Goal: Task Accomplishment & Management: Use online tool/utility

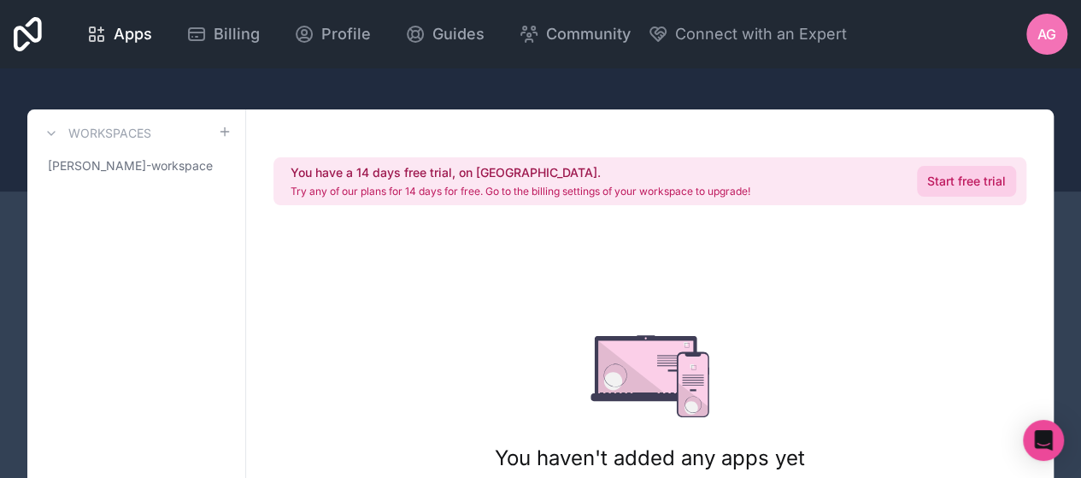
click at [954, 178] on link "Start free trial" at bounding box center [966, 181] width 99 height 31
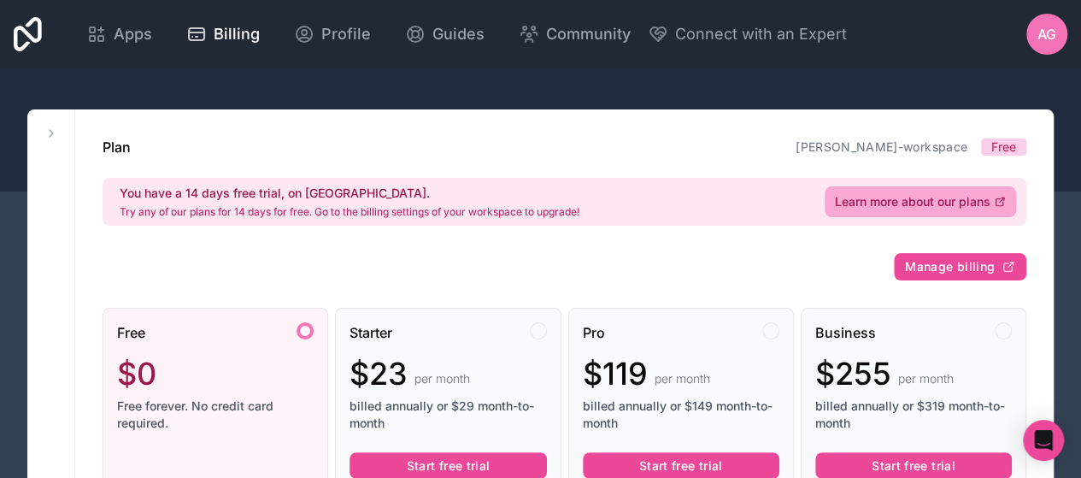
click at [306, 330] on div at bounding box center [305, 330] width 17 height 17
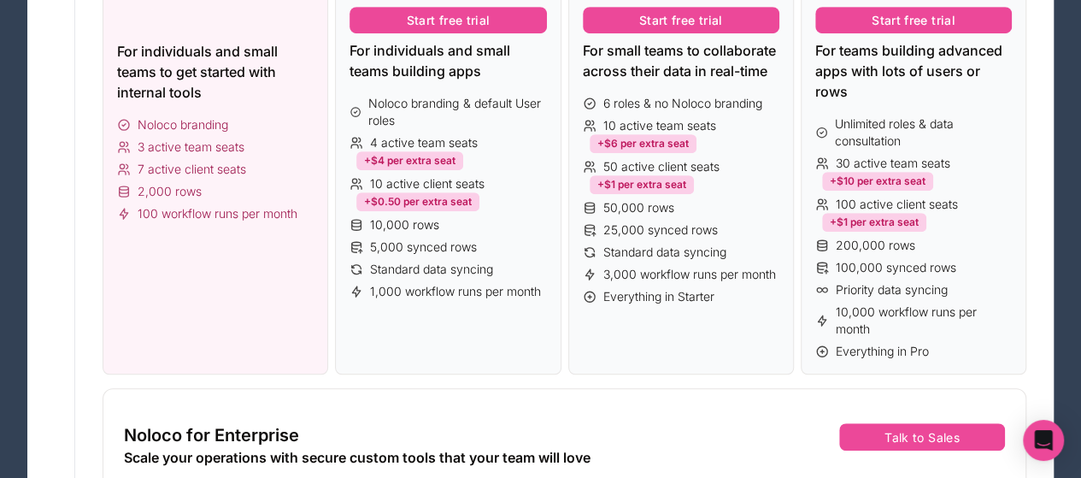
scroll to position [427, 0]
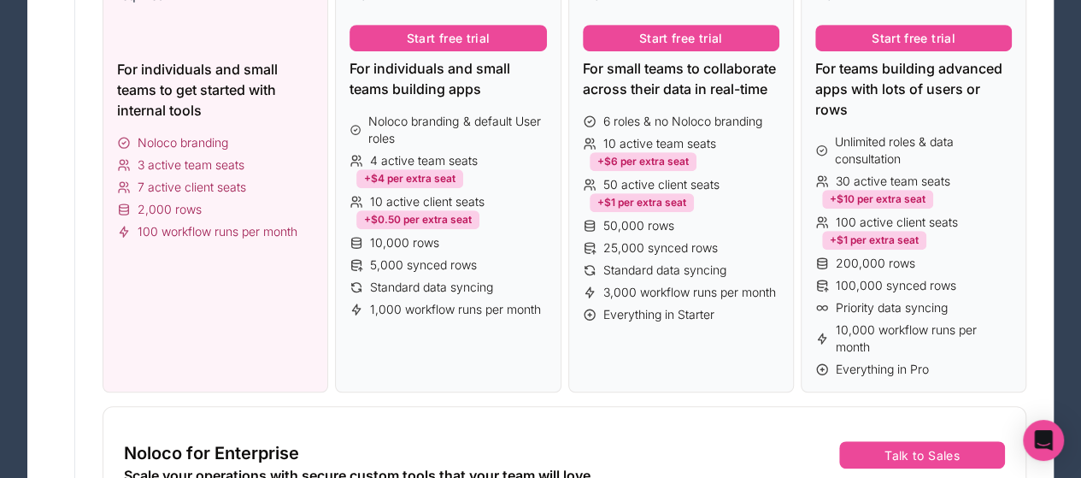
click at [277, 169] on div "3 active team seats" at bounding box center [215, 164] width 197 height 17
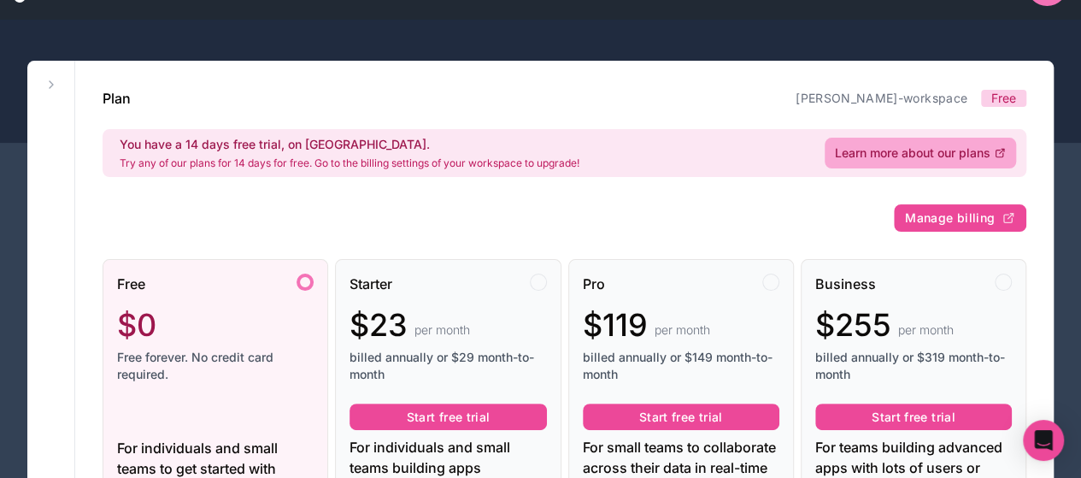
scroll to position [0, 0]
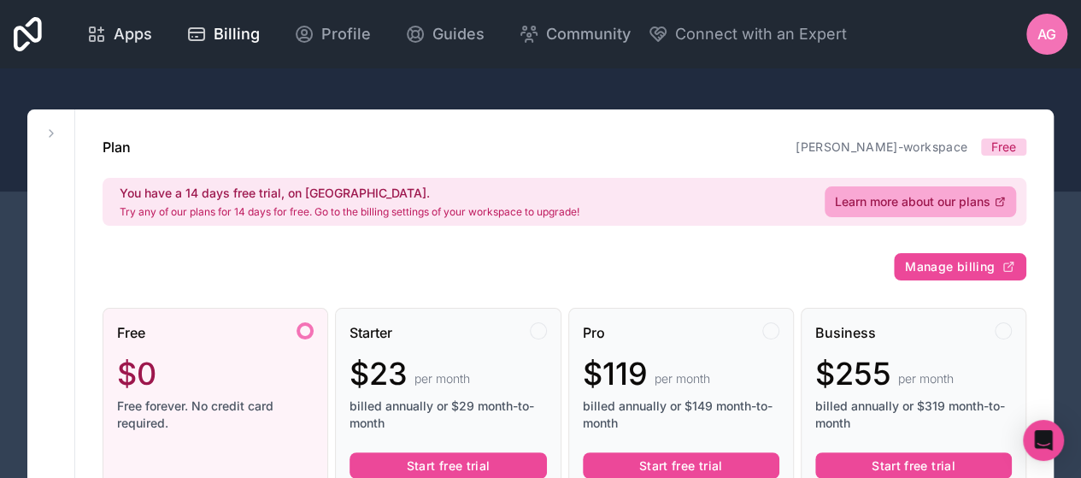
click at [152, 35] on link "Apps" at bounding box center [119, 34] width 93 height 38
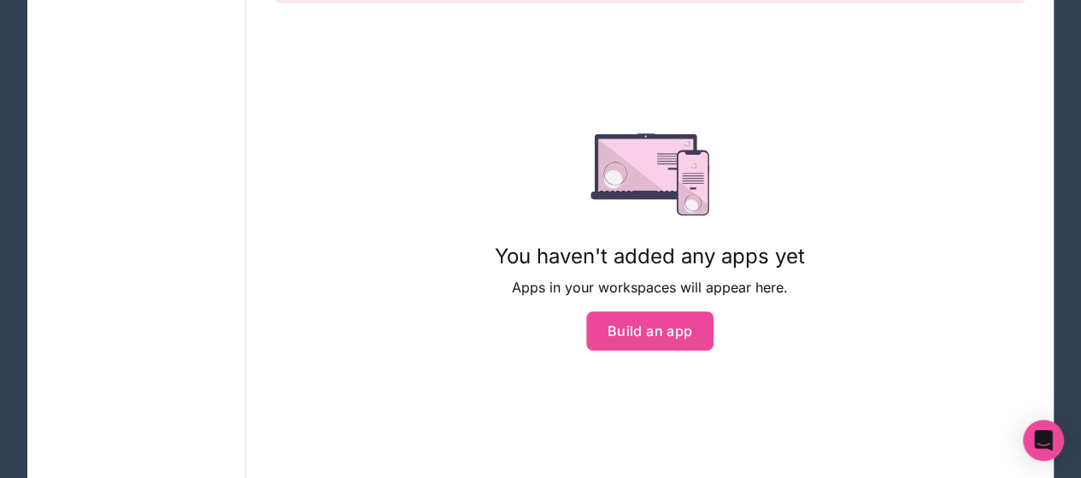
scroll to position [203, 0]
click at [650, 339] on button "Build an app" at bounding box center [650, 329] width 128 height 39
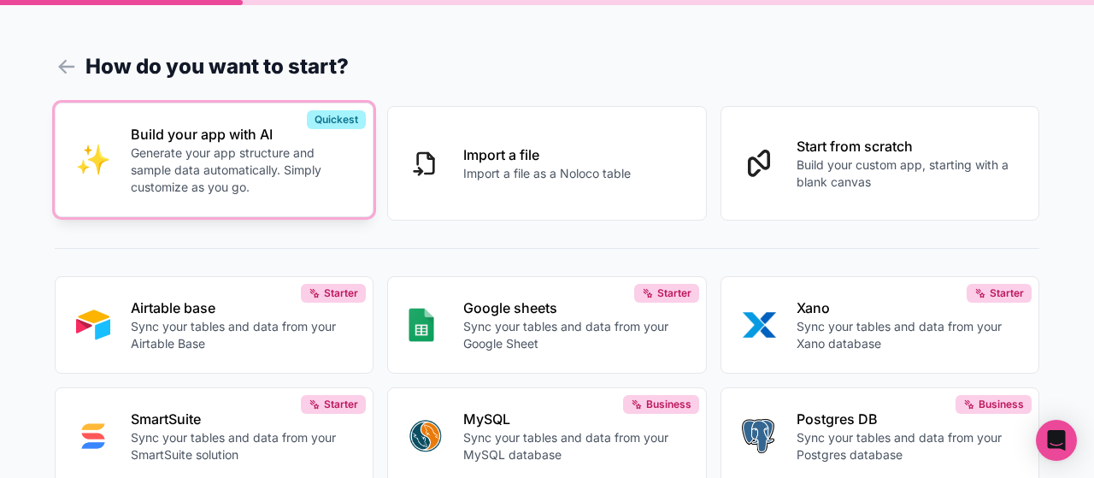
click at [321, 158] on p "Generate your app structure and sample data automatically. Simply customize as …" at bounding box center [241, 169] width 221 height 51
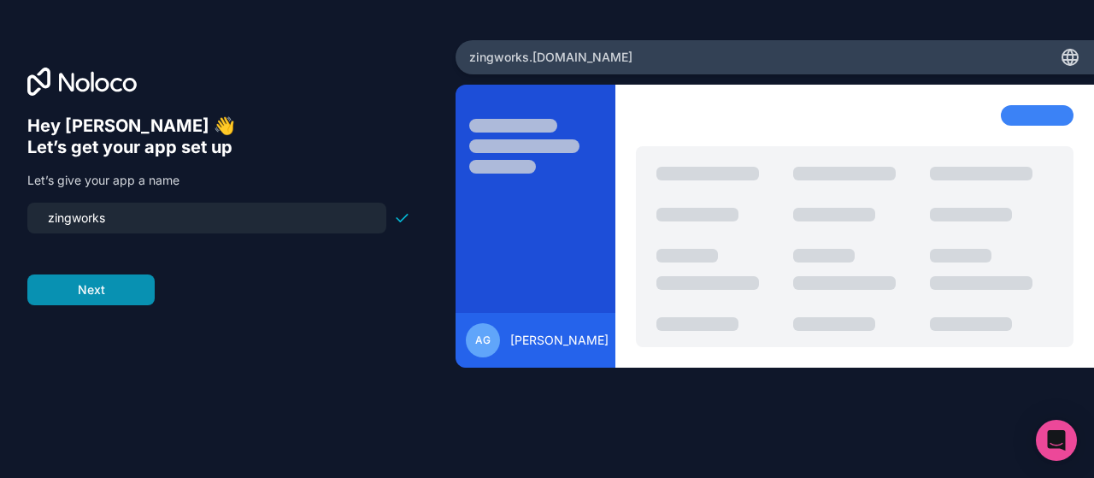
click at [150, 286] on button "Next" at bounding box center [90, 289] width 127 height 31
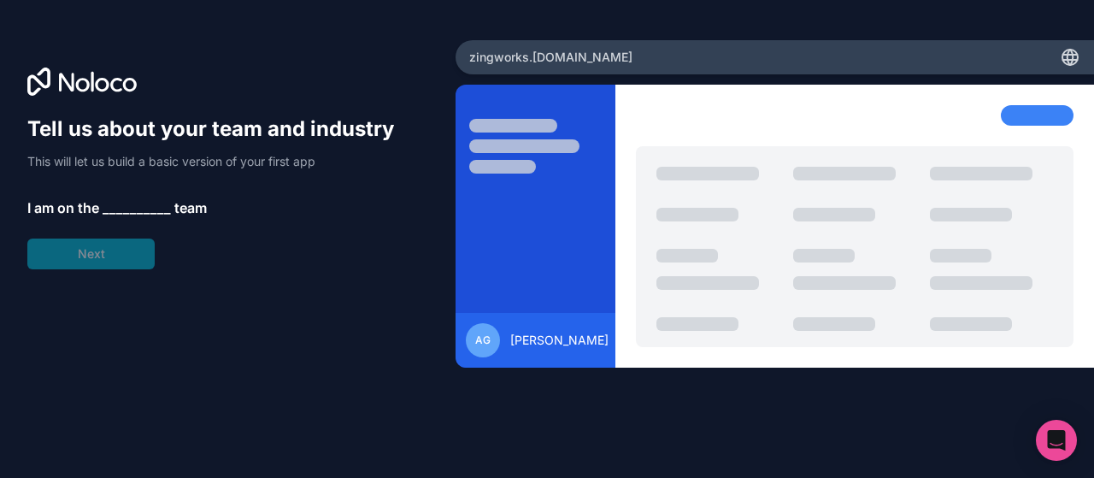
click at [583, 53] on span "zingworks .noloco.co" at bounding box center [550, 57] width 163 height 17
click at [109, 251] on div "Tell us about your team and industry This will let us build a basic version of …" at bounding box center [218, 192] width 383 height 154
click at [615, 40] on div "zingworks .noloco.co" at bounding box center [775, 57] width 638 height 34
drag, startPoint x: 103, startPoint y: 247, endPoint x: 121, endPoint y: 207, distance: 44.0
click at [121, 207] on div "Tell us about your team and industry This will let us build a basic version of …" at bounding box center [218, 192] width 383 height 154
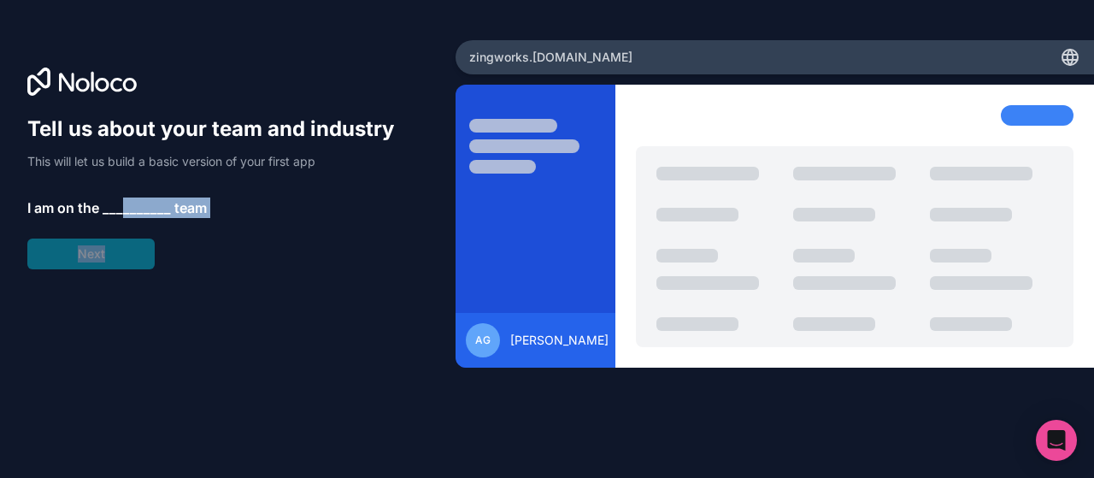
click at [121, 207] on span "__________" at bounding box center [137, 207] width 68 height 21
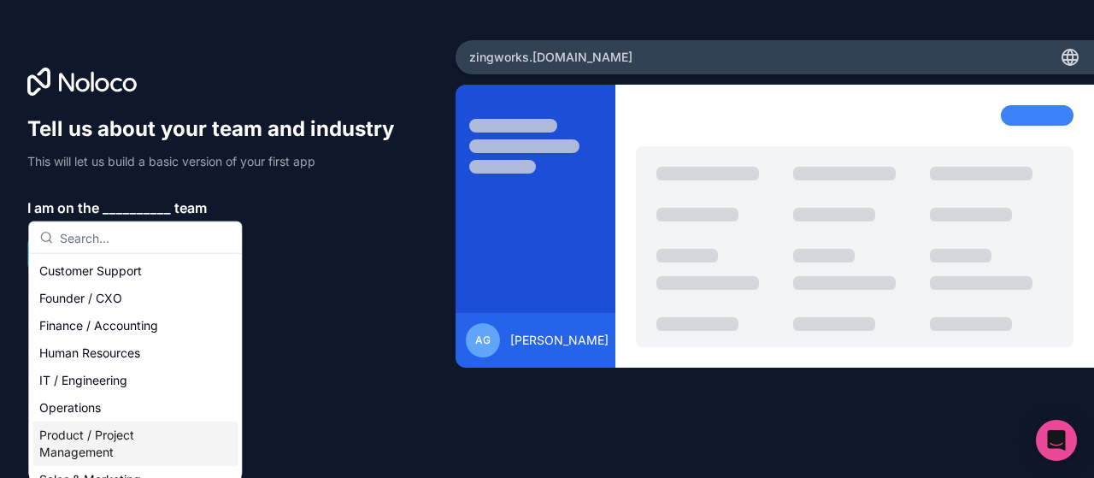
click at [88, 456] on div "Product / Project Management" at bounding box center [134, 443] width 205 height 44
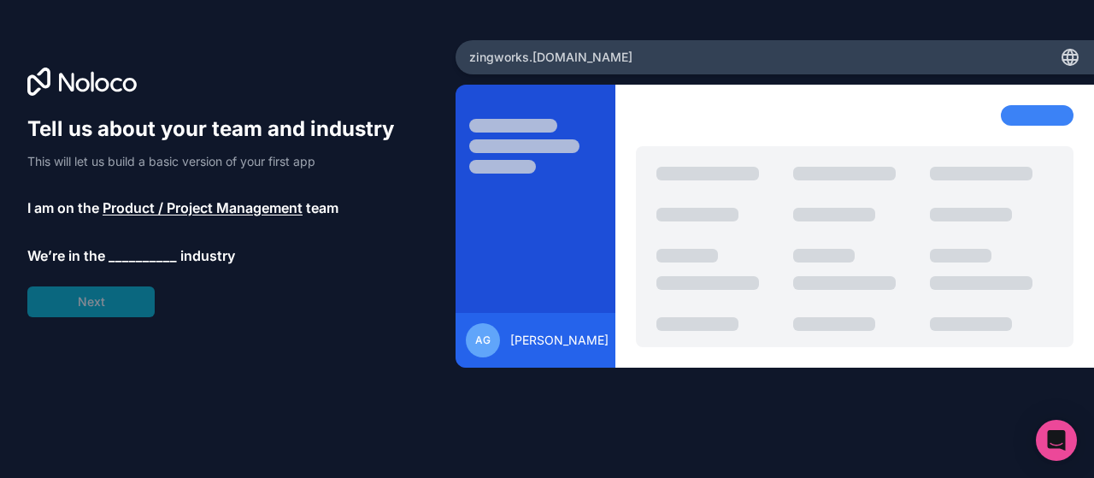
click at [140, 246] on span "__________" at bounding box center [143, 255] width 68 height 21
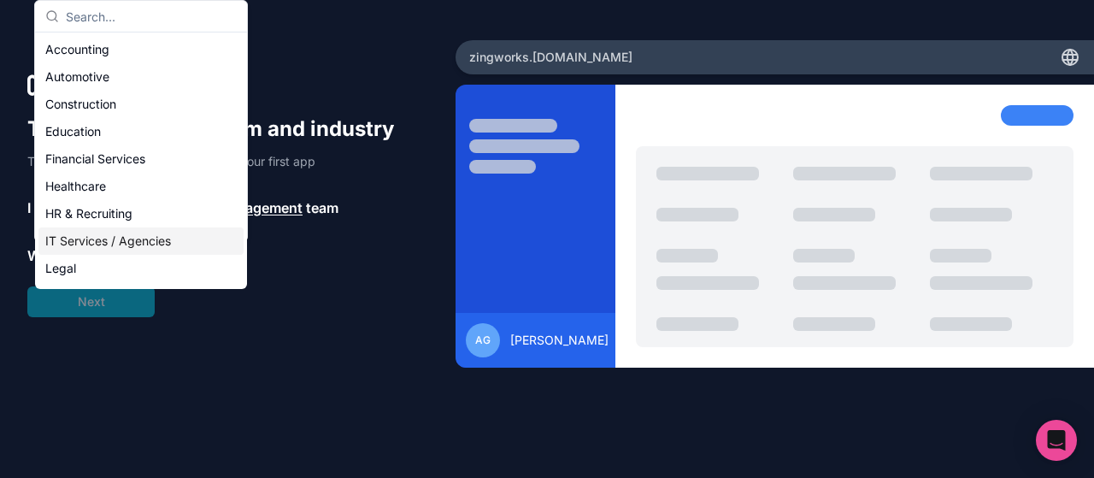
click at [120, 241] on div "IT Services / Agencies" at bounding box center [140, 240] width 205 height 27
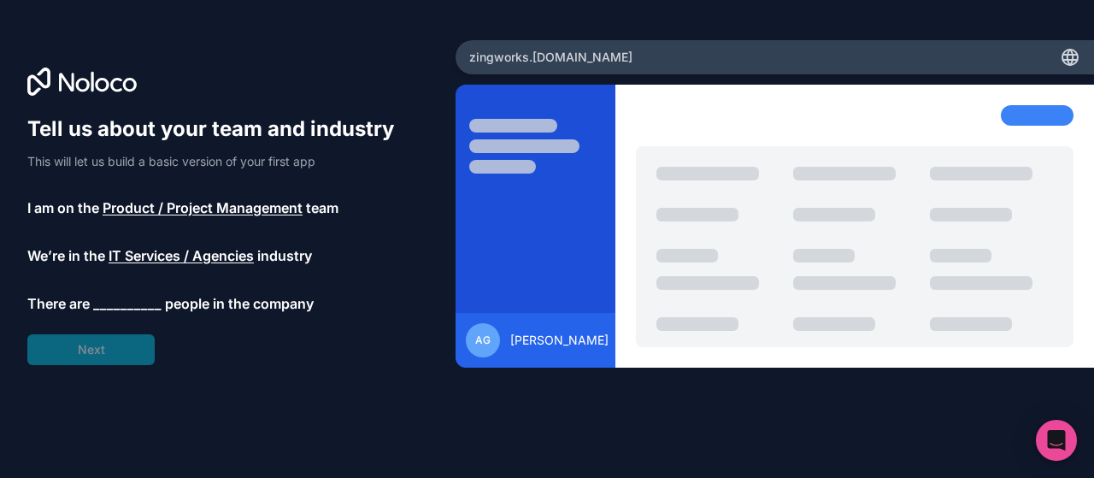
click at [111, 301] on span "__________" at bounding box center [127, 303] width 68 height 21
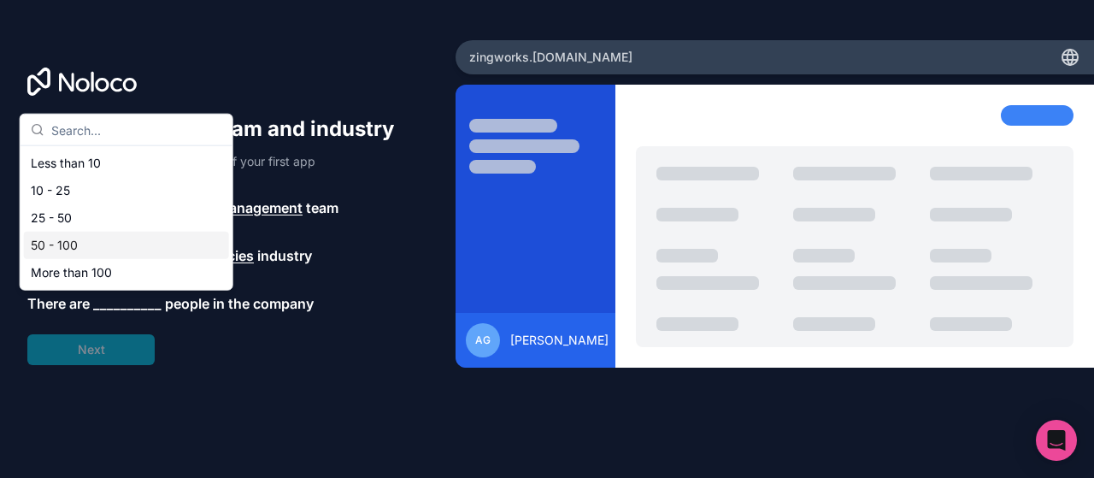
click at [83, 244] on div "50 - 100" at bounding box center [126, 245] width 205 height 27
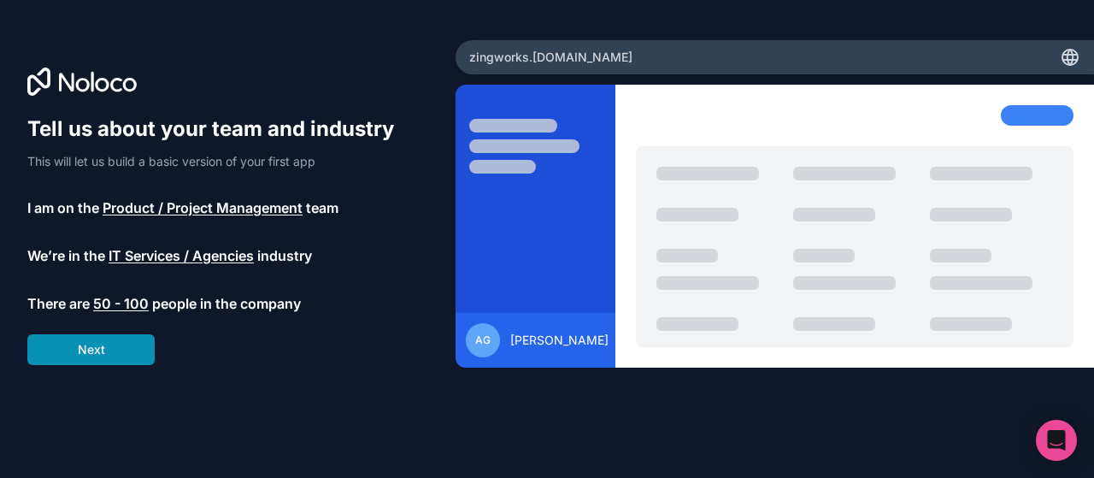
click at [108, 346] on button "Next" at bounding box center [90, 349] width 127 height 31
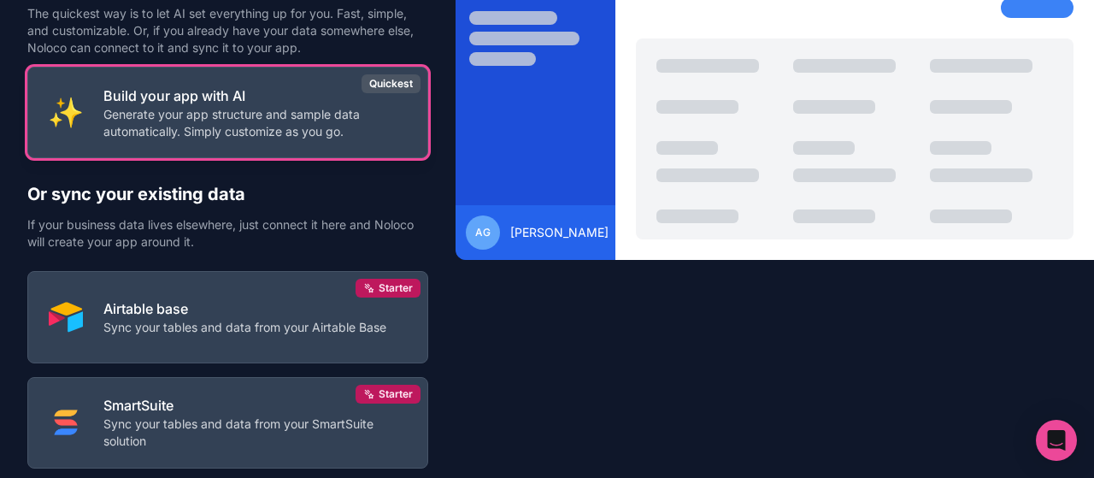
scroll to position [108, 0]
click at [321, 105] on div "Build your app with AI Generate your app structure and sample data automaticall…" at bounding box center [254, 112] width 303 height 55
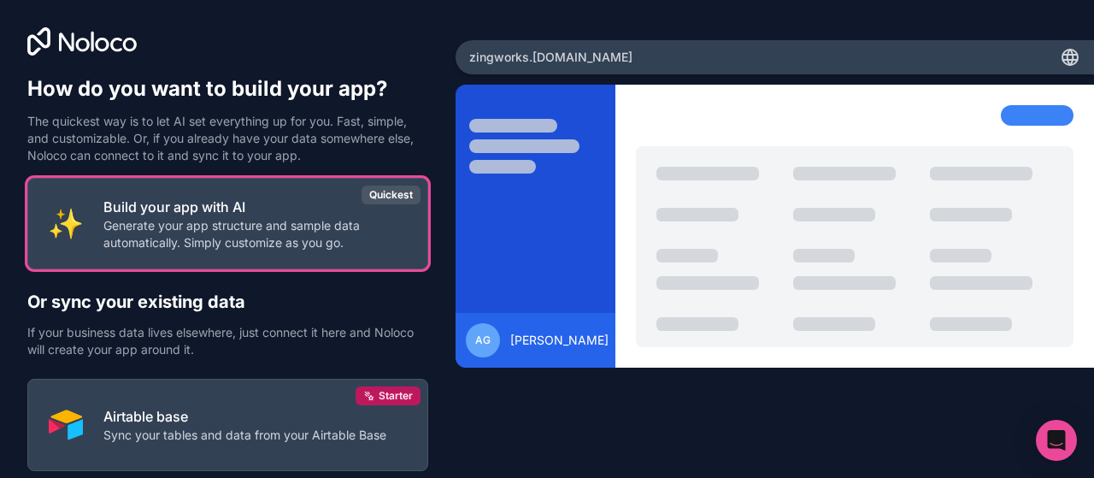
scroll to position [212, 0]
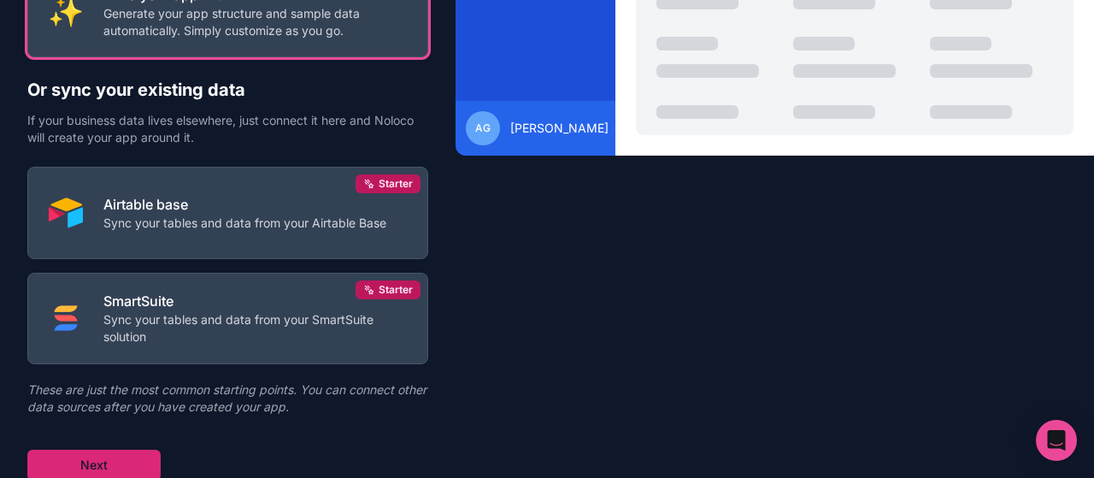
click at [118, 466] on button "Next" at bounding box center [93, 465] width 133 height 31
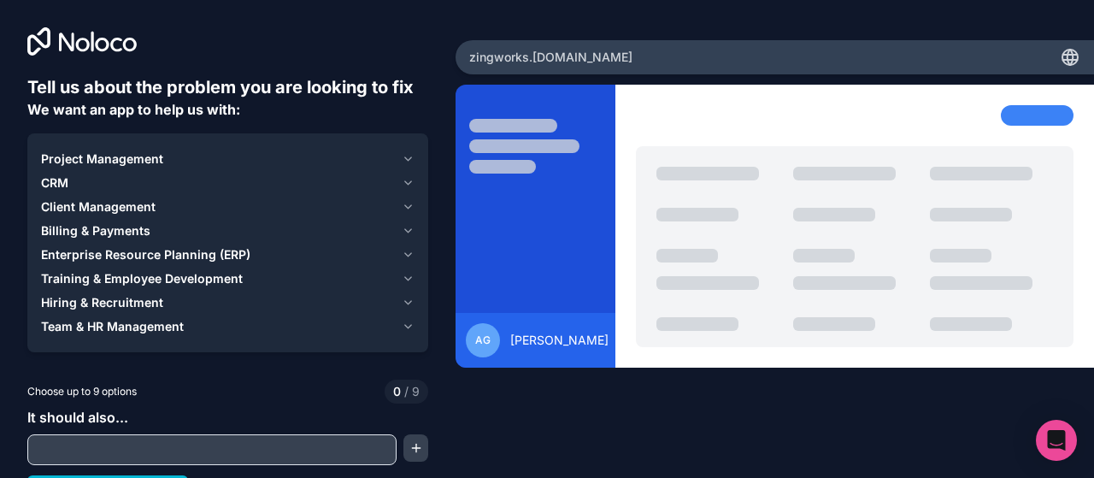
scroll to position [27, 0]
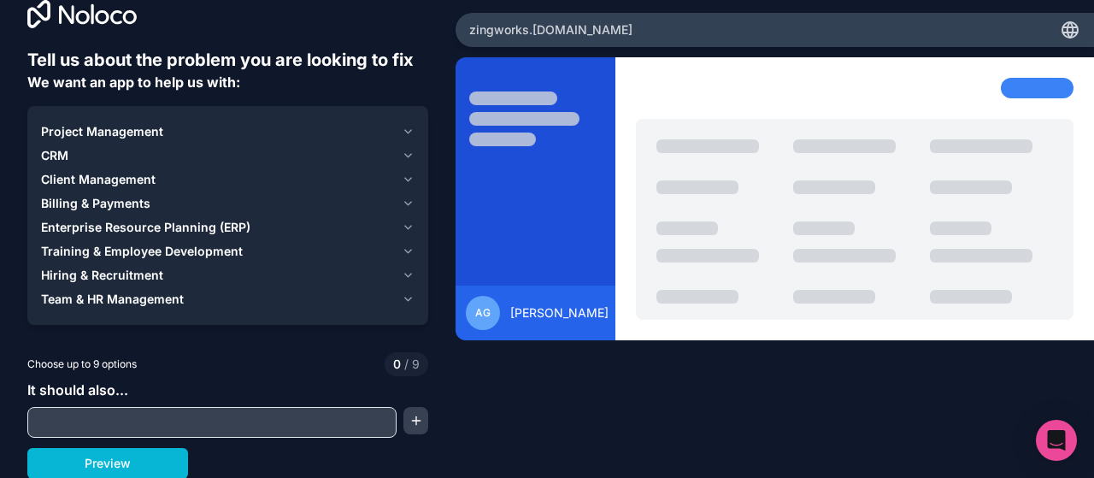
click at [123, 180] on span "Client Management" at bounding box center [98, 179] width 115 height 17
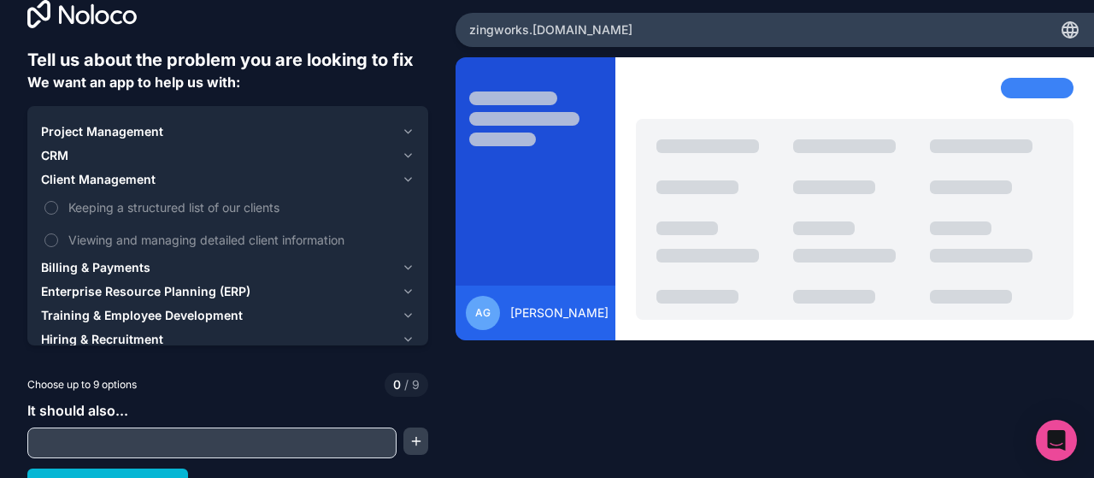
click at [109, 182] on span "Client Management" at bounding box center [98, 179] width 115 height 17
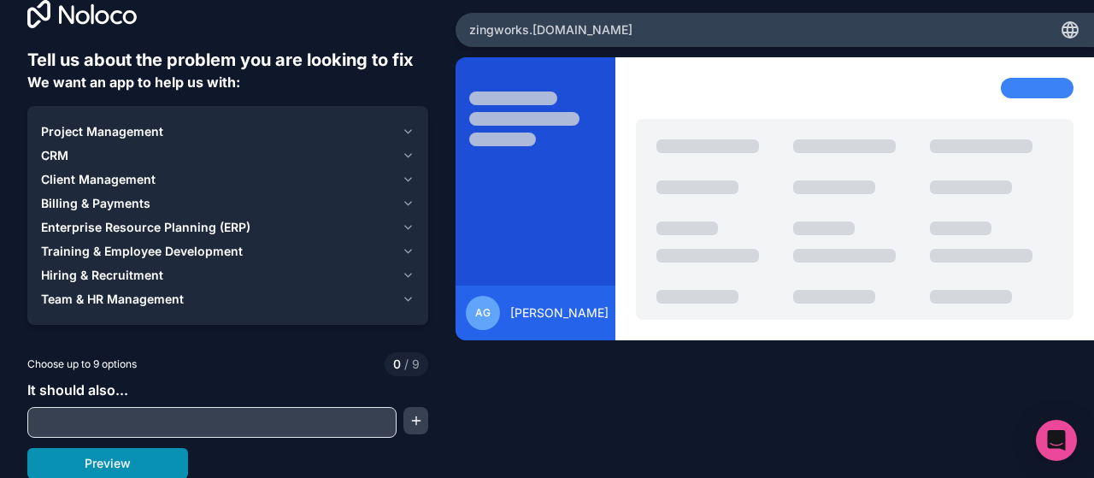
click at [169, 452] on button "Preview" at bounding box center [107, 463] width 161 height 31
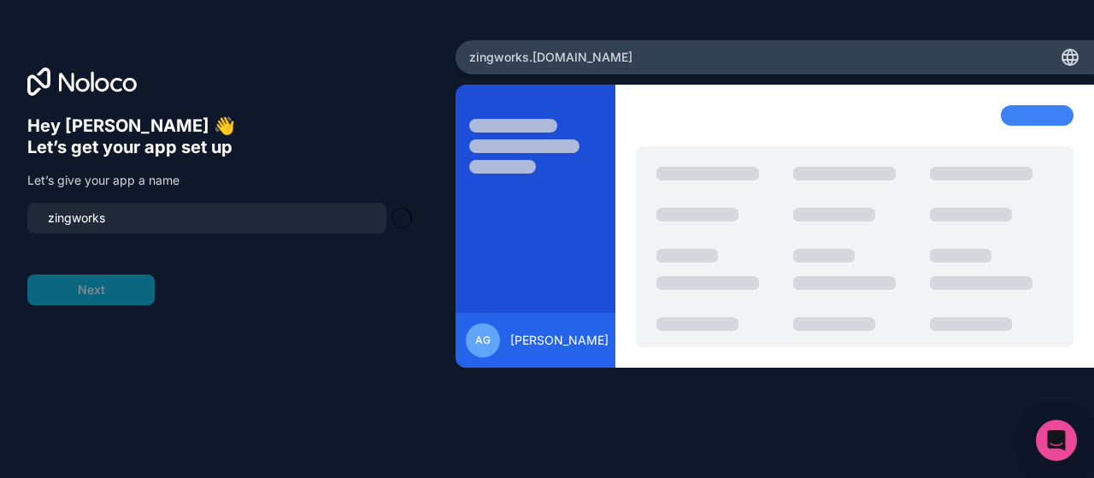
type input "zingworks-app"
